Goal: Communication & Community: Answer question/provide support

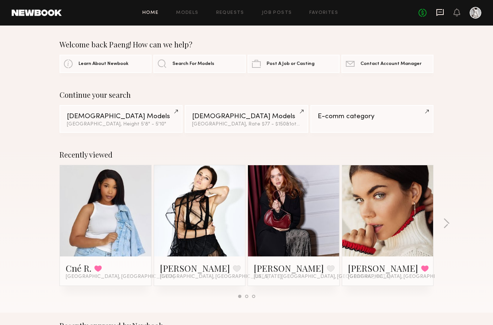
click at [438, 12] on icon at bounding box center [440, 12] width 8 height 8
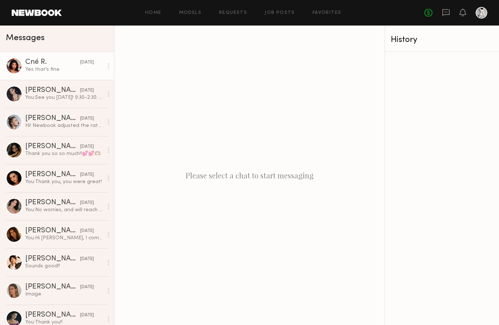
click at [31, 74] on link "Cné R. 08/06/2025 Yes that’s fine" at bounding box center [57, 66] width 114 height 28
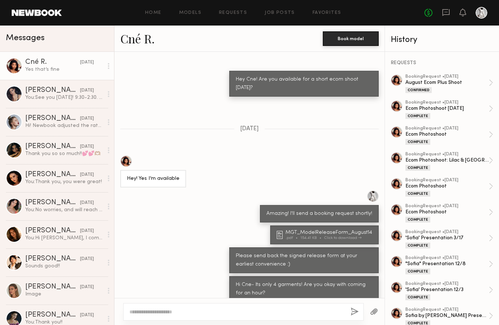
scroll to position [289, 0]
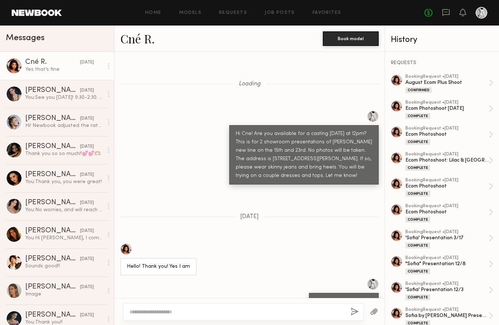
scroll to position [7901, 0]
